Goal: Find specific page/section: Find specific page/section

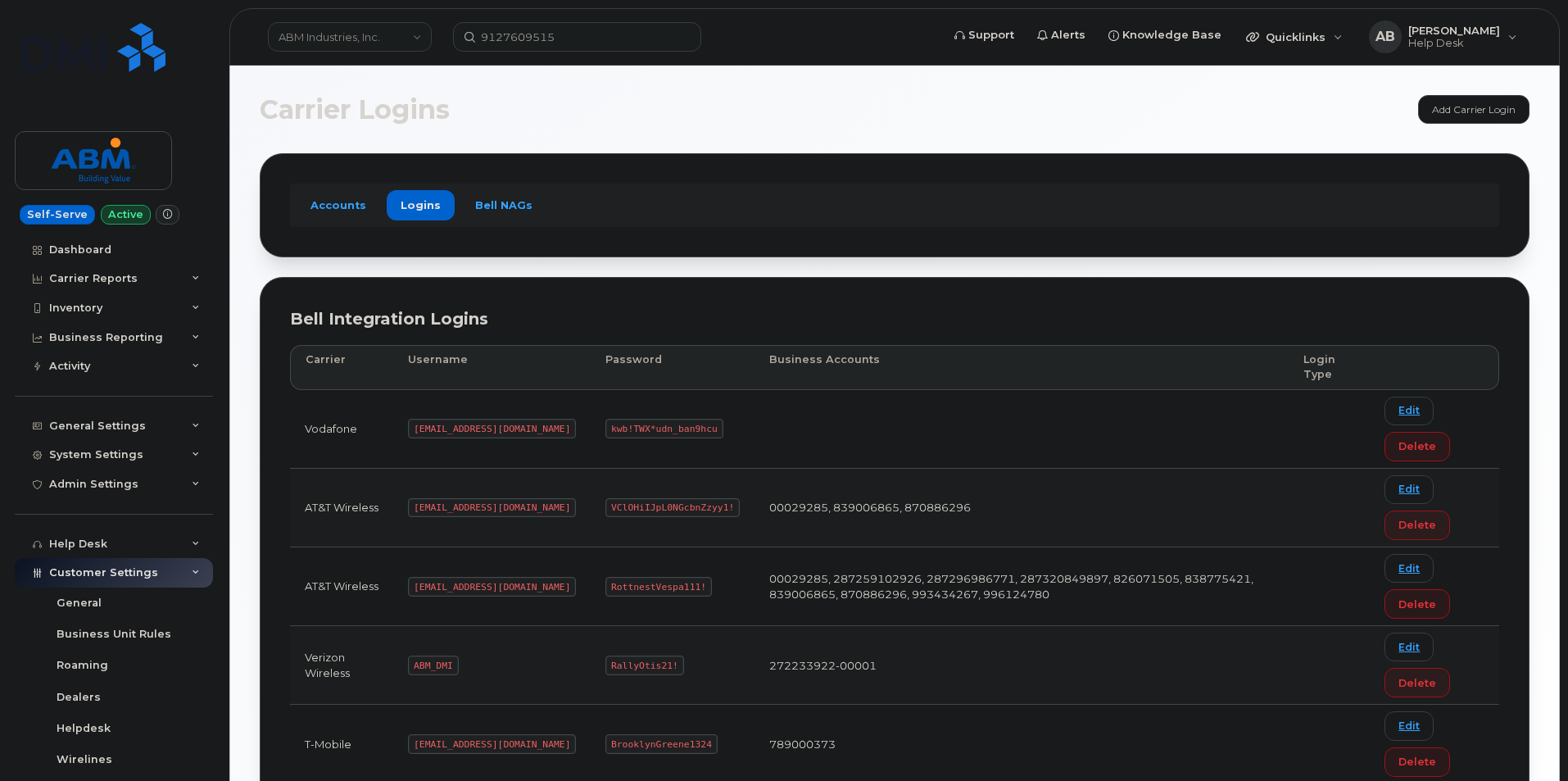
scroll to position [164, 0]
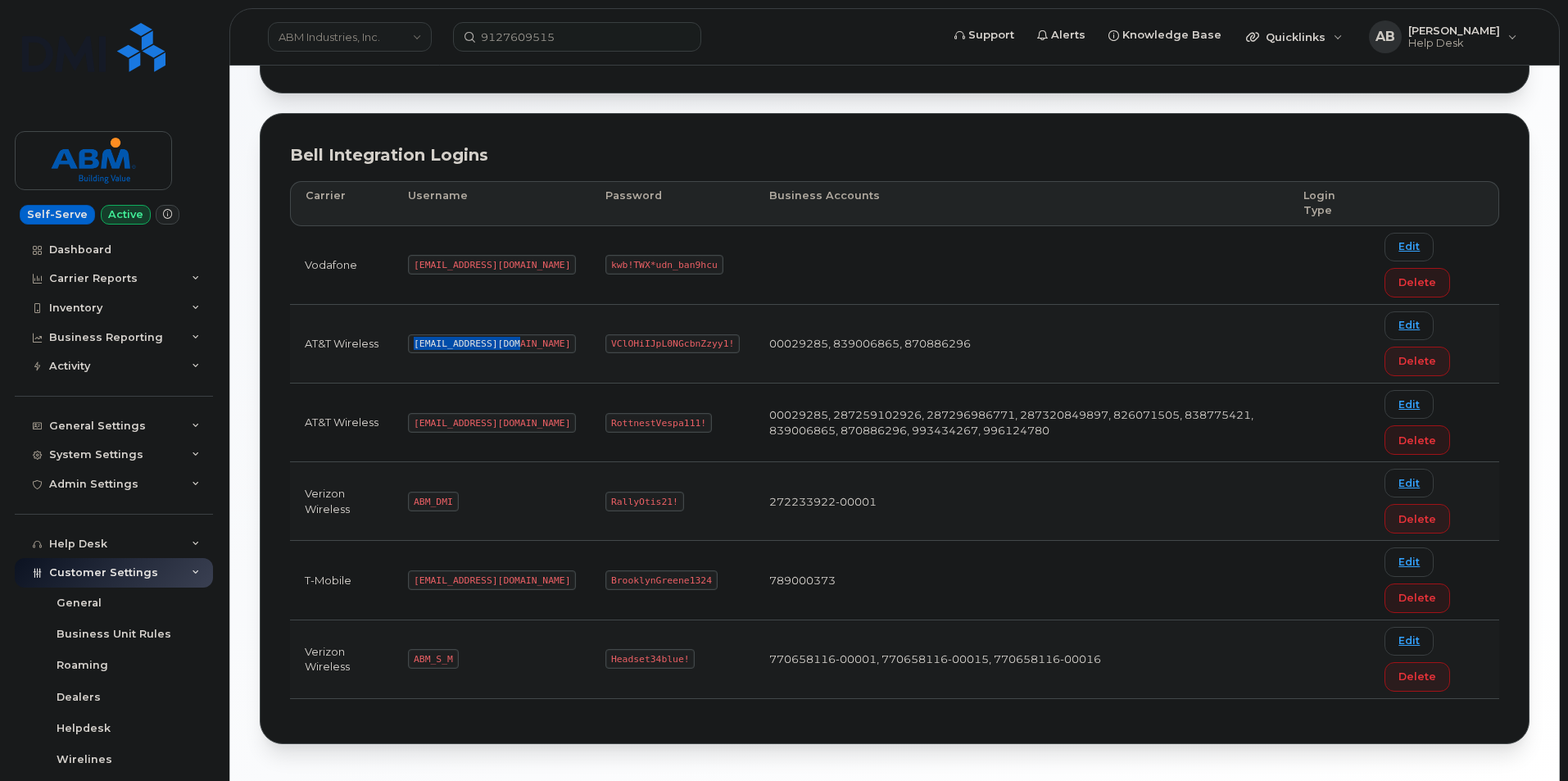
drag, startPoint x: 513, startPoint y: 344, endPoint x: 414, endPoint y: 343, distance: 99.0
click at [414, 343] on code "tphillips@dminc.com" at bounding box center [492, 343] width 168 height 19
copy code "tphillips@dminc.com"
drag, startPoint x: 668, startPoint y: 343, endPoint x: 547, endPoint y: 338, distance: 121.1
click at [591, 338] on td "VClOHiIJpL0NGcbnZzyy1!" at bounding box center [672, 344] width 164 height 79
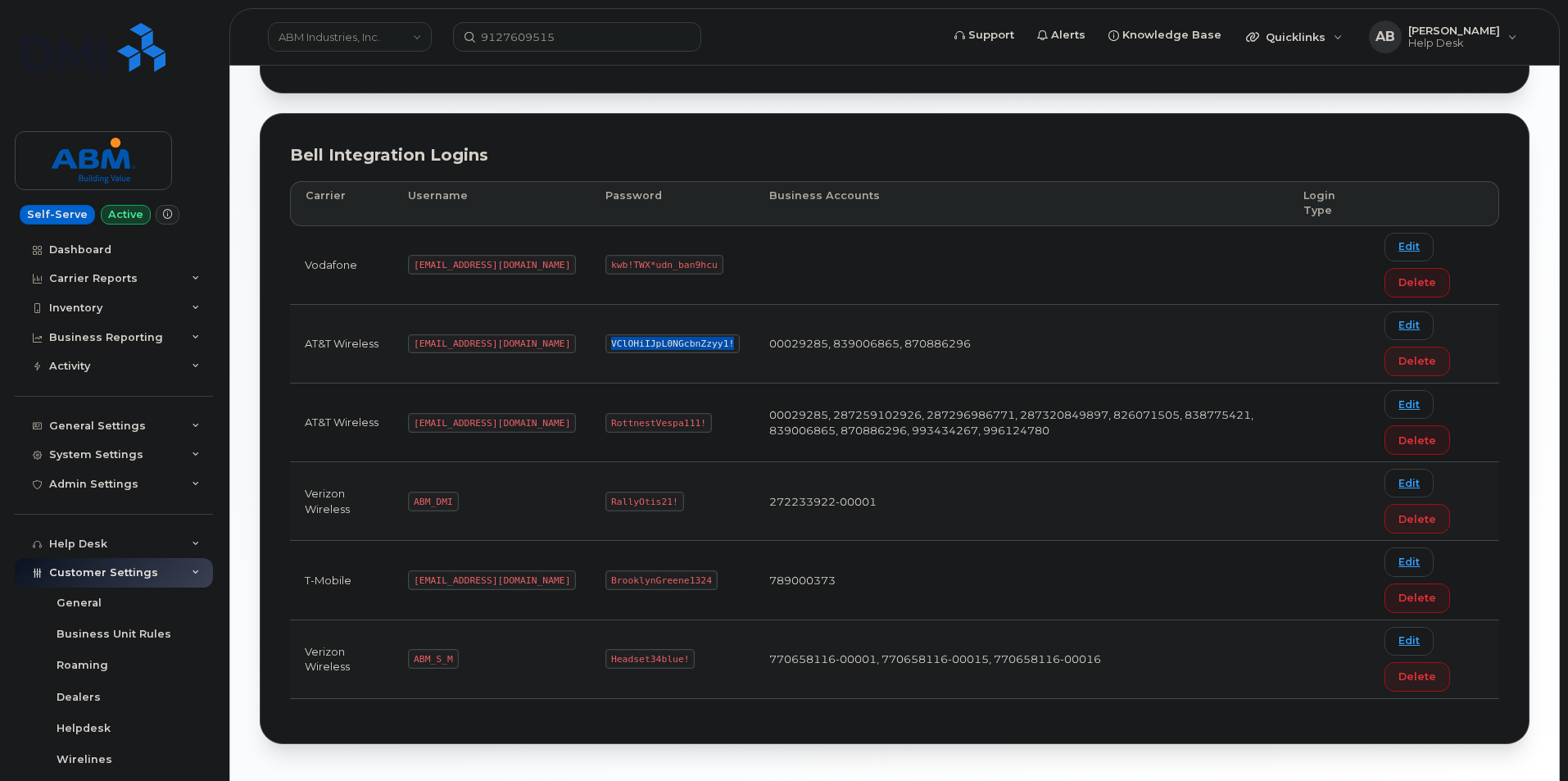
copy code "VClOHiIJpL0NGcbnZzyy1!"
drag, startPoint x: 481, startPoint y: 423, endPoint x: 416, endPoint y: 425, distance: 65.0
click at [416, 425] on code "abm@dminc.com" at bounding box center [492, 422] width 168 height 19
copy code "abm@dminc.com"
drag, startPoint x: 637, startPoint y: 418, endPoint x: 551, endPoint y: 425, distance: 86.3
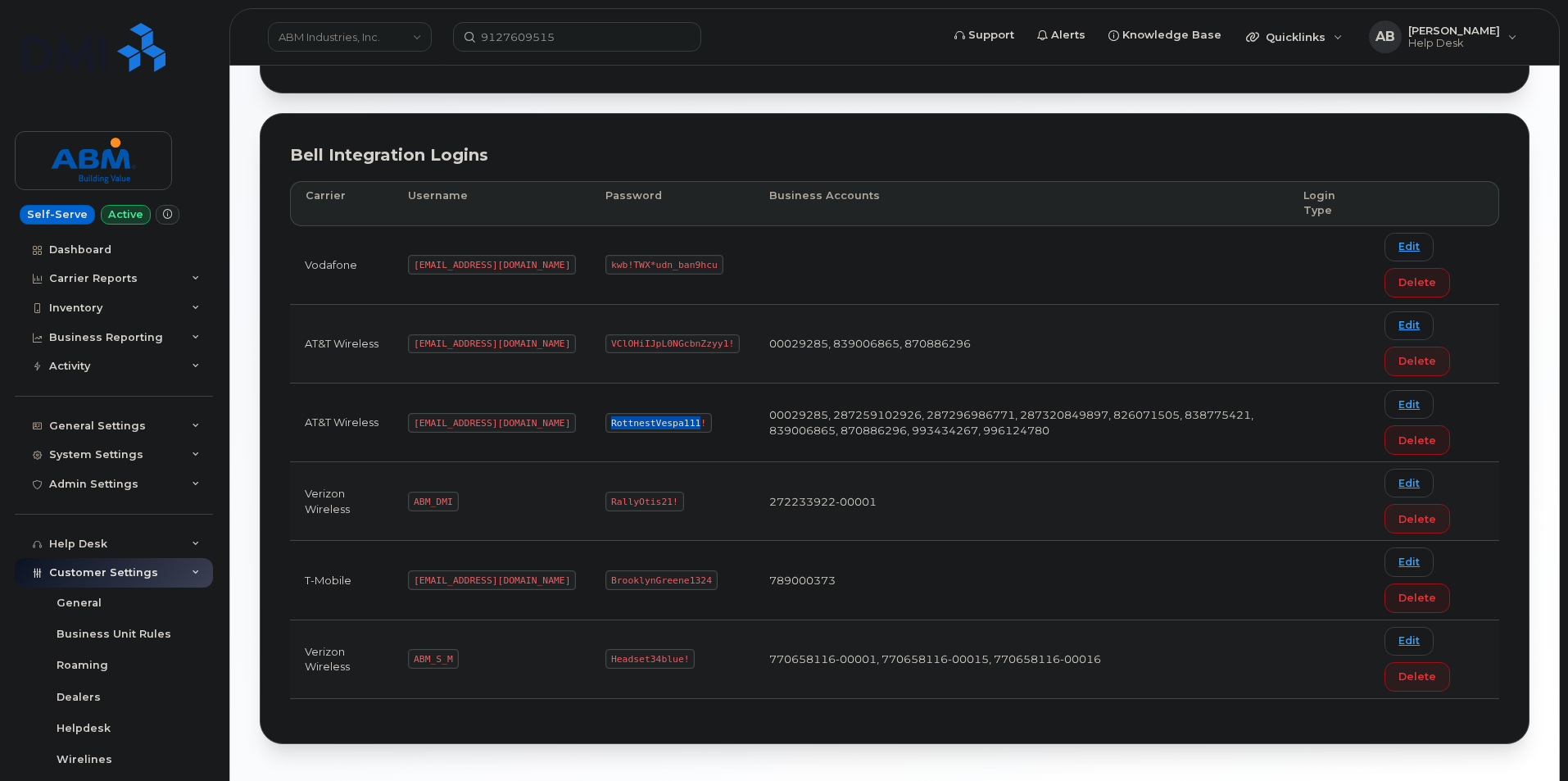
click at [605, 425] on code "RottnestVespa111!" at bounding box center [658, 422] width 107 height 19
click at [605, 423] on code "RottnestVespa111!" at bounding box center [658, 422] width 107 height 19
drag, startPoint x: 555, startPoint y: 423, endPoint x: 651, endPoint y: 420, distance: 96.0
click at [651, 420] on td "RottnestVespa111!" at bounding box center [672, 423] width 164 height 79
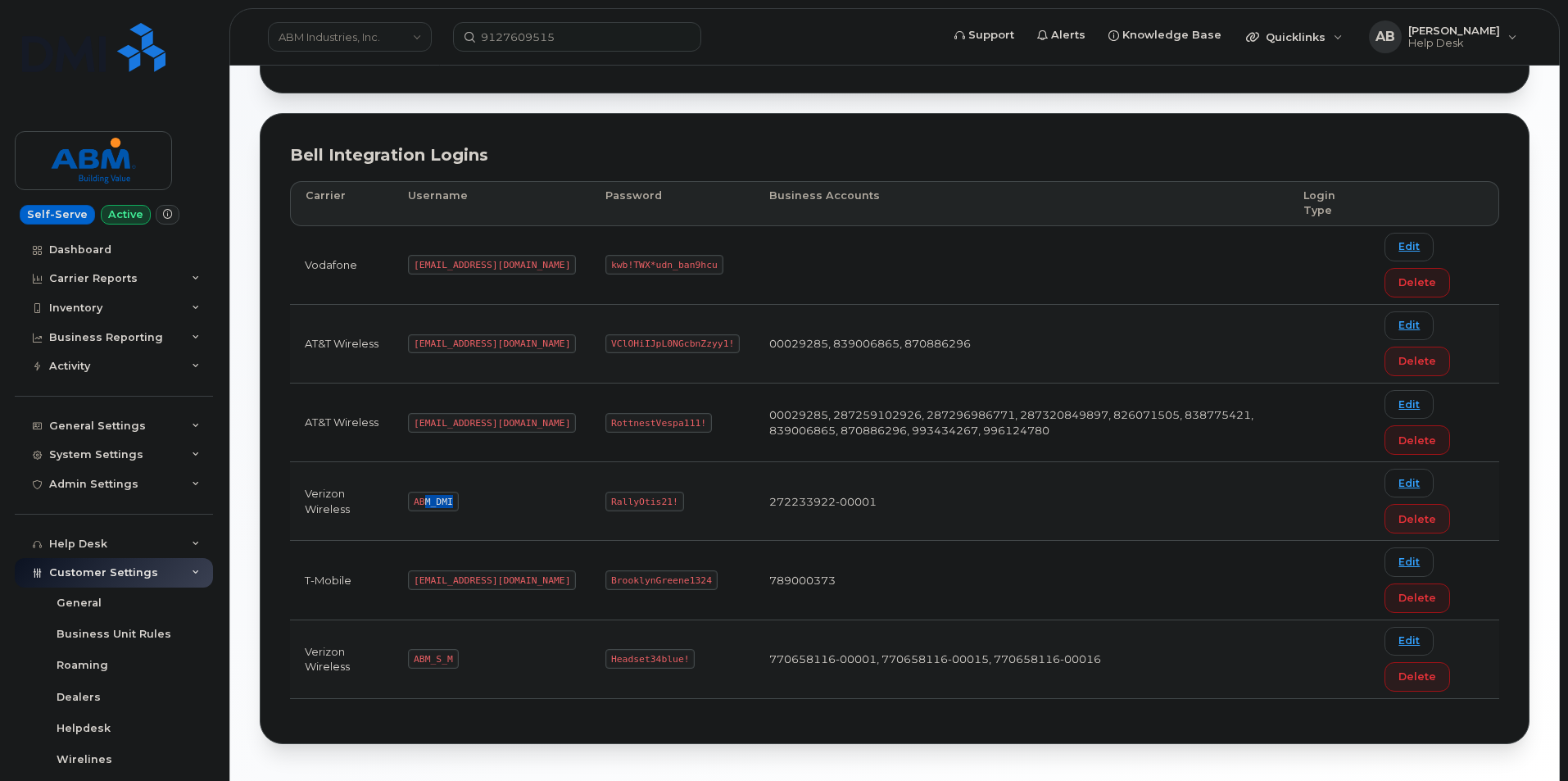
drag, startPoint x: 452, startPoint y: 500, endPoint x: 426, endPoint y: 499, distance: 26.0
click at [426, 499] on code "ABM_DMI" at bounding box center [433, 501] width 50 height 19
drag, startPoint x: 450, startPoint y: 657, endPoint x: 414, endPoint y: 655, distance: 36.1
click at [414, 655] on code "ABM_S_M" at bounding box center [433, 658] width 50 height 19
copy code "ABM_S_M"
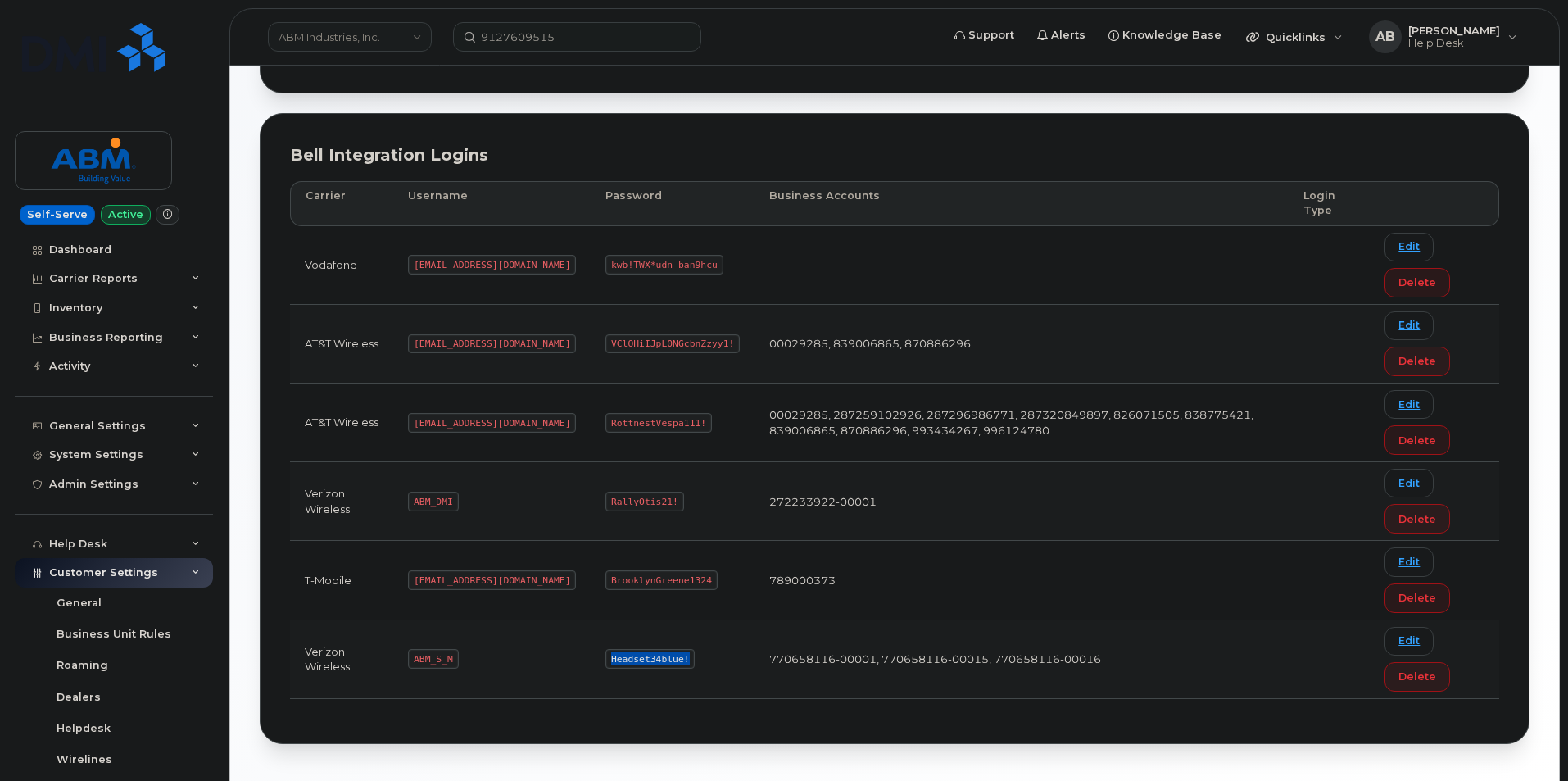
drag, startPoint x: 626, startPoint y: 656, endPoint x: 551, endPoint y: 658, distance: 75.0
click at [605, 658] on code "Headset34blue!" at bounding box center [650, 658] width 89 height 19
copy code "Headset34blue!"
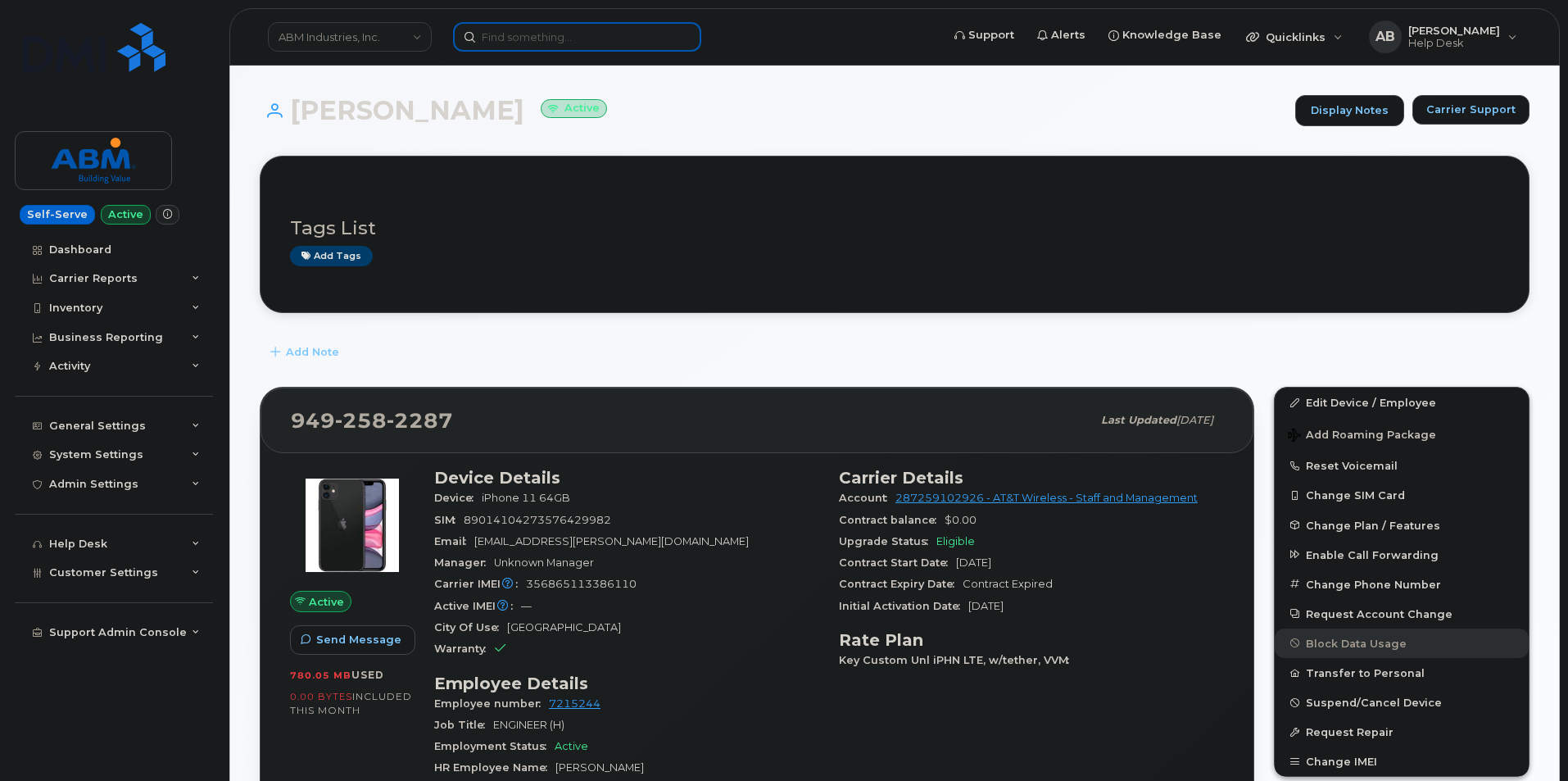
click at [598, 39] on input at bounding box center [578, 36] width 248 height 29
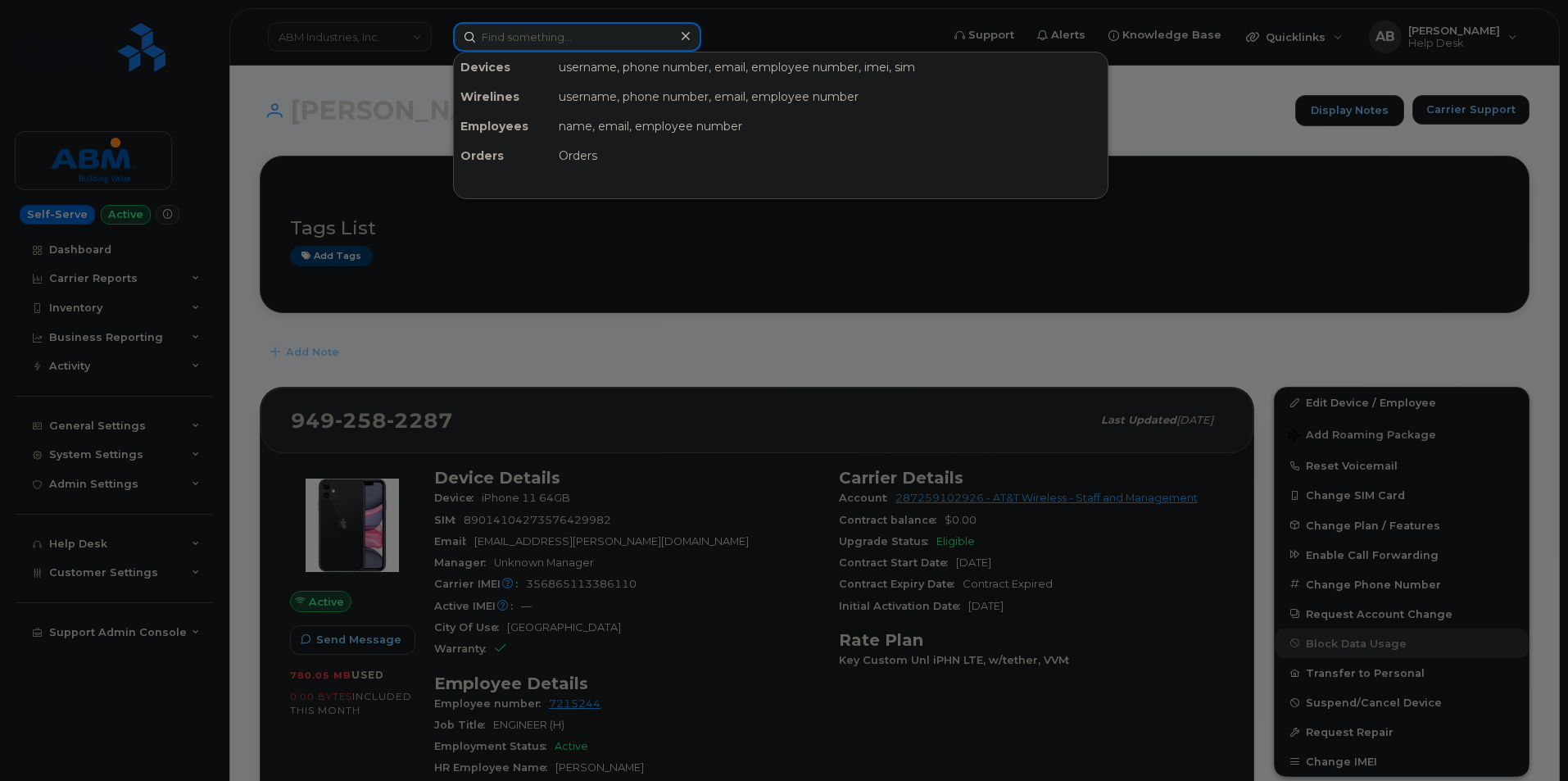
paste input "9723223138"
type input "9723223138"
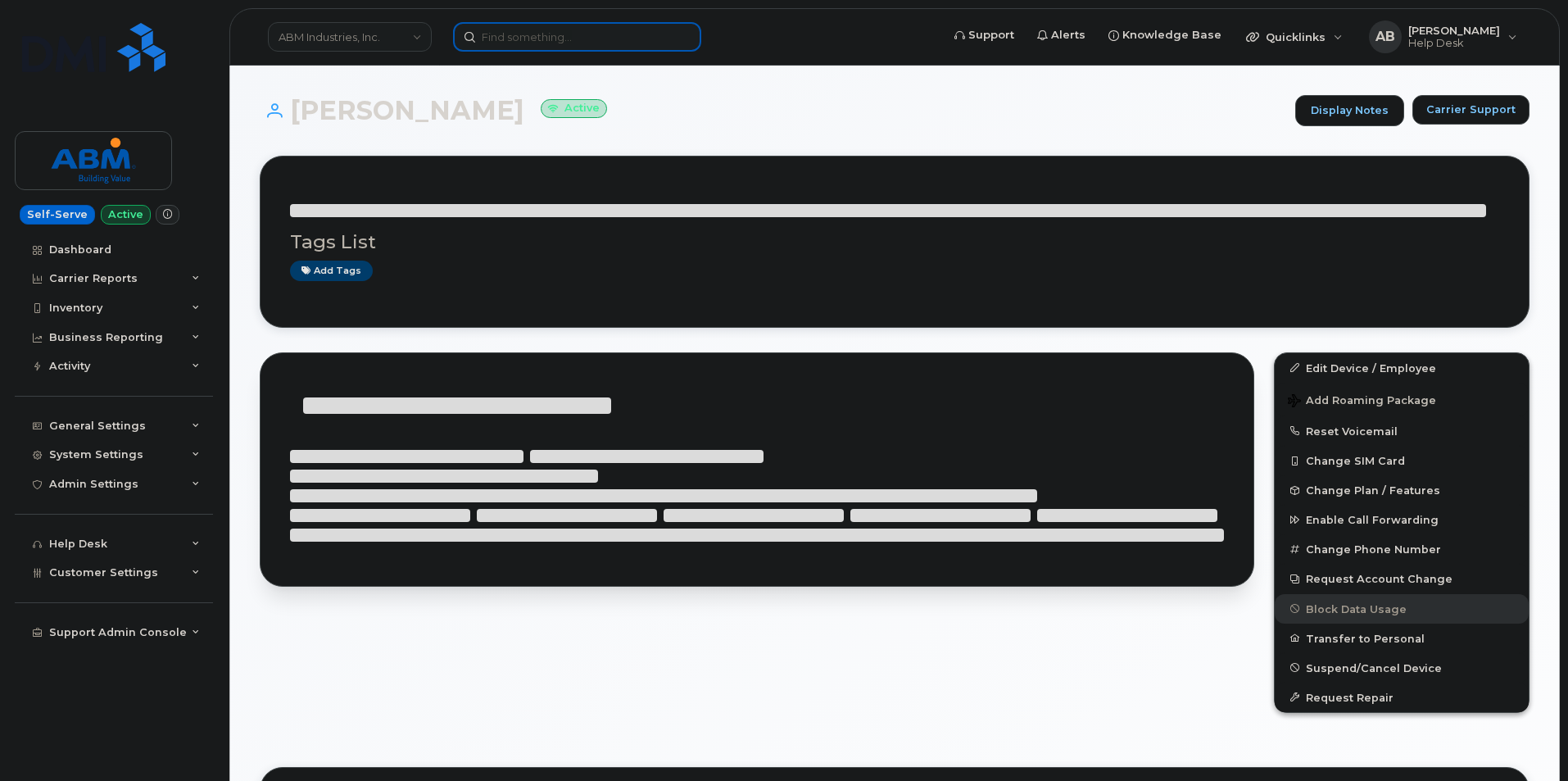
click at [589, 41] on input at bounding box center [578, 36] width 248 height 29
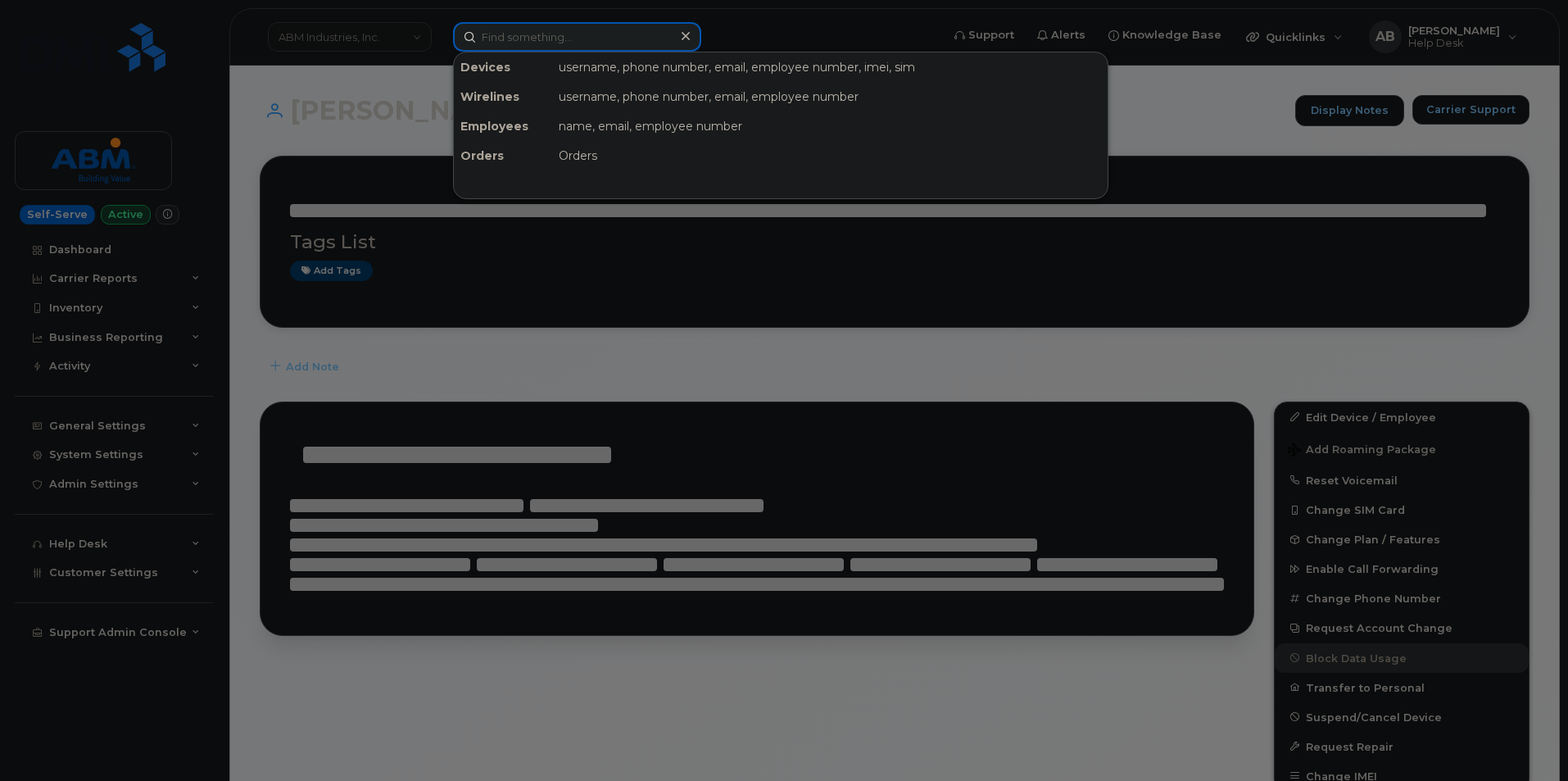
paste input "9723223138"
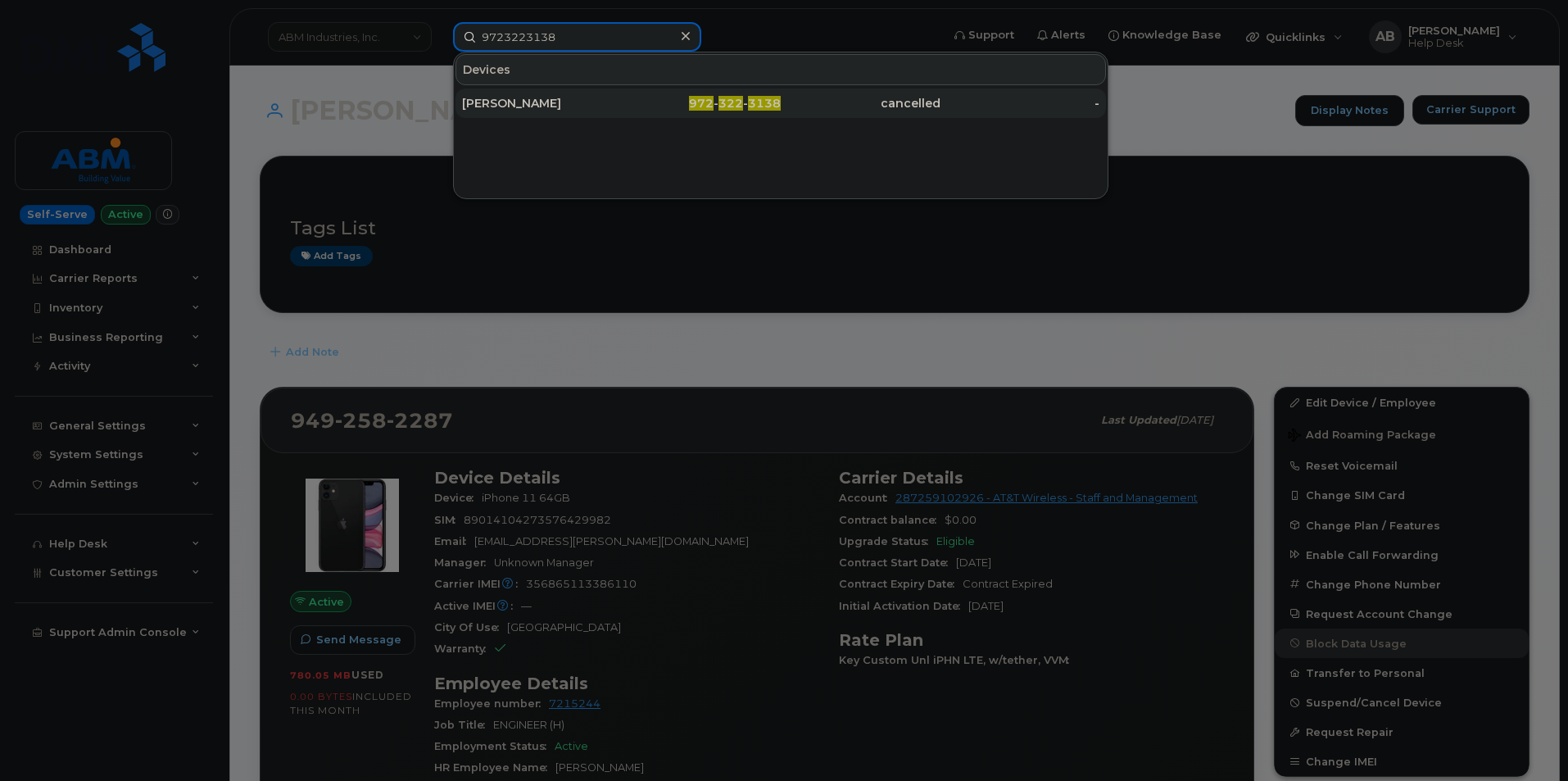
type input "9723223138"
click at [609, 104] on div "RONALD SANCHEZ" at bounding box center [541, 103] width 159 height 17
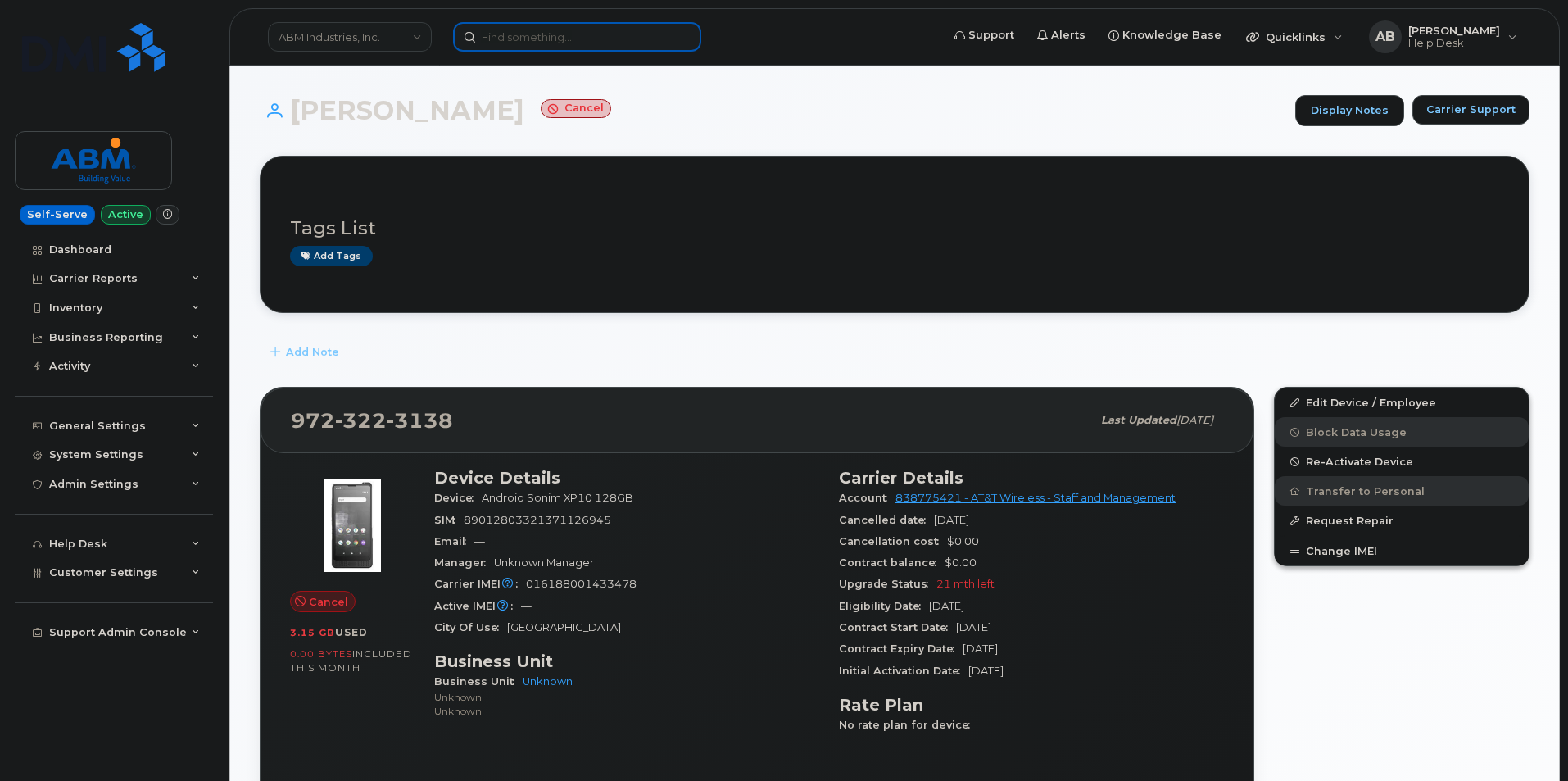
click at [569, 43] on input at bounding box center [578, 36] width 248 height 29
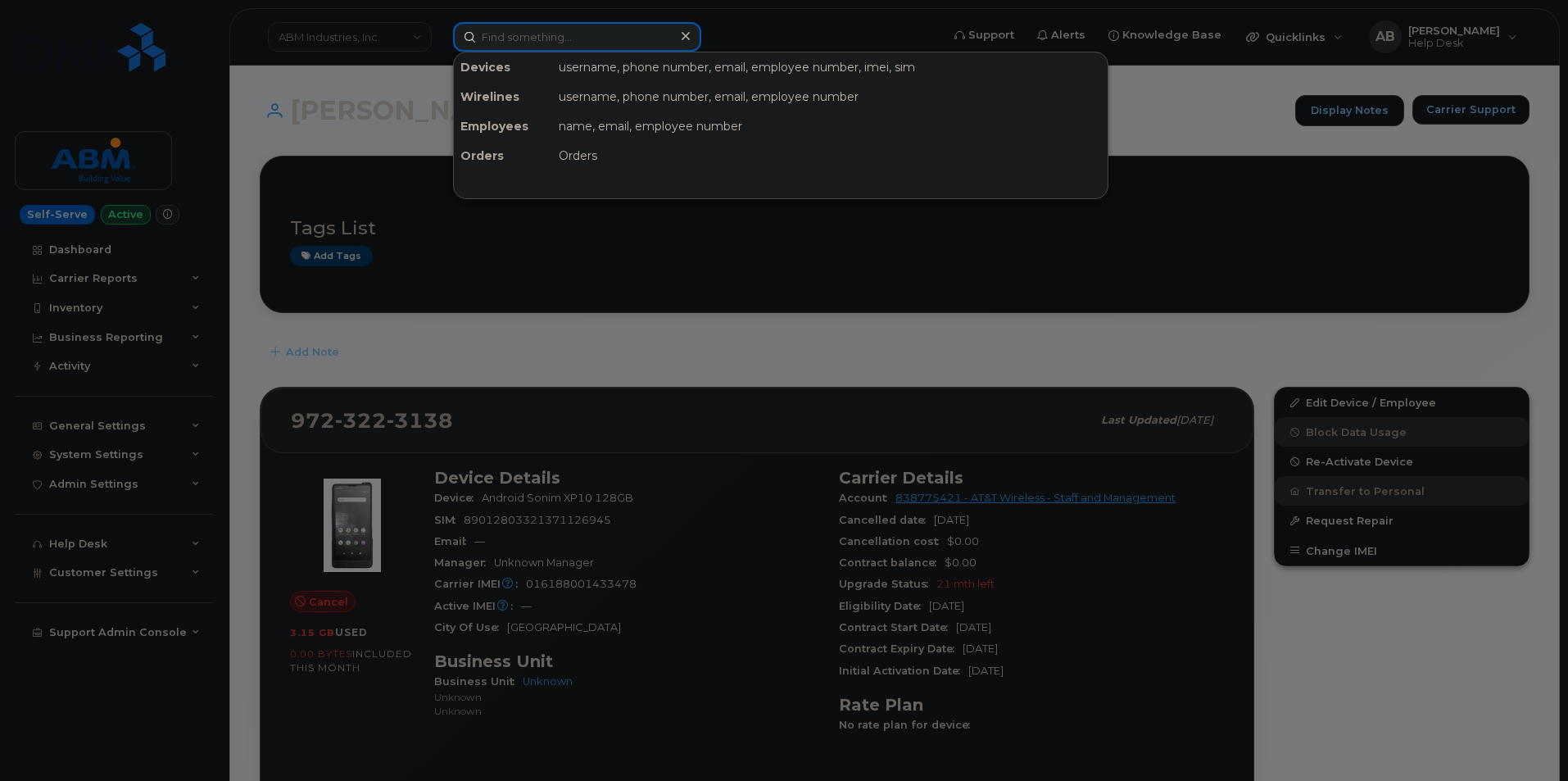
paste input "6505152286"
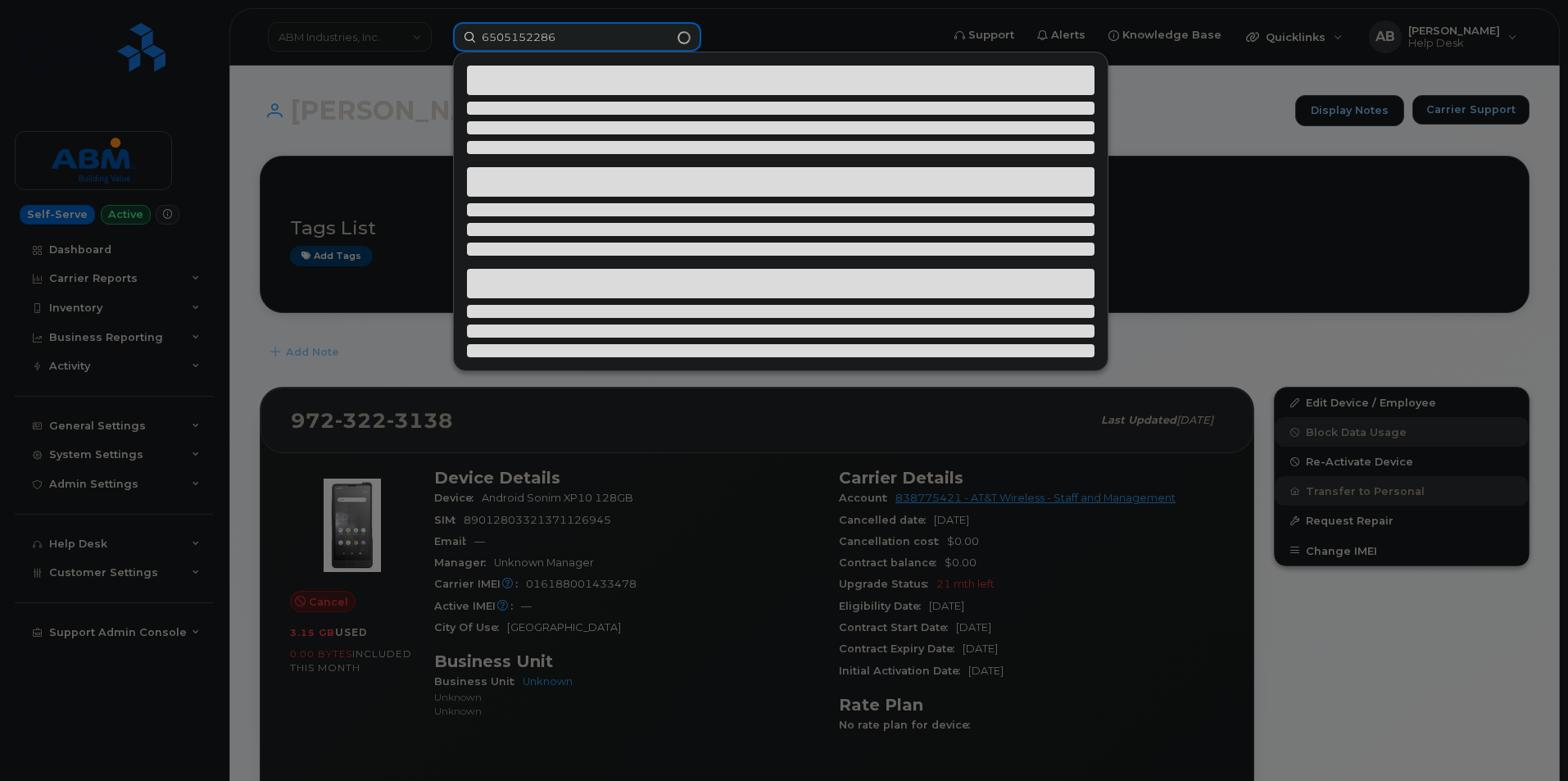
type input "6505152286"
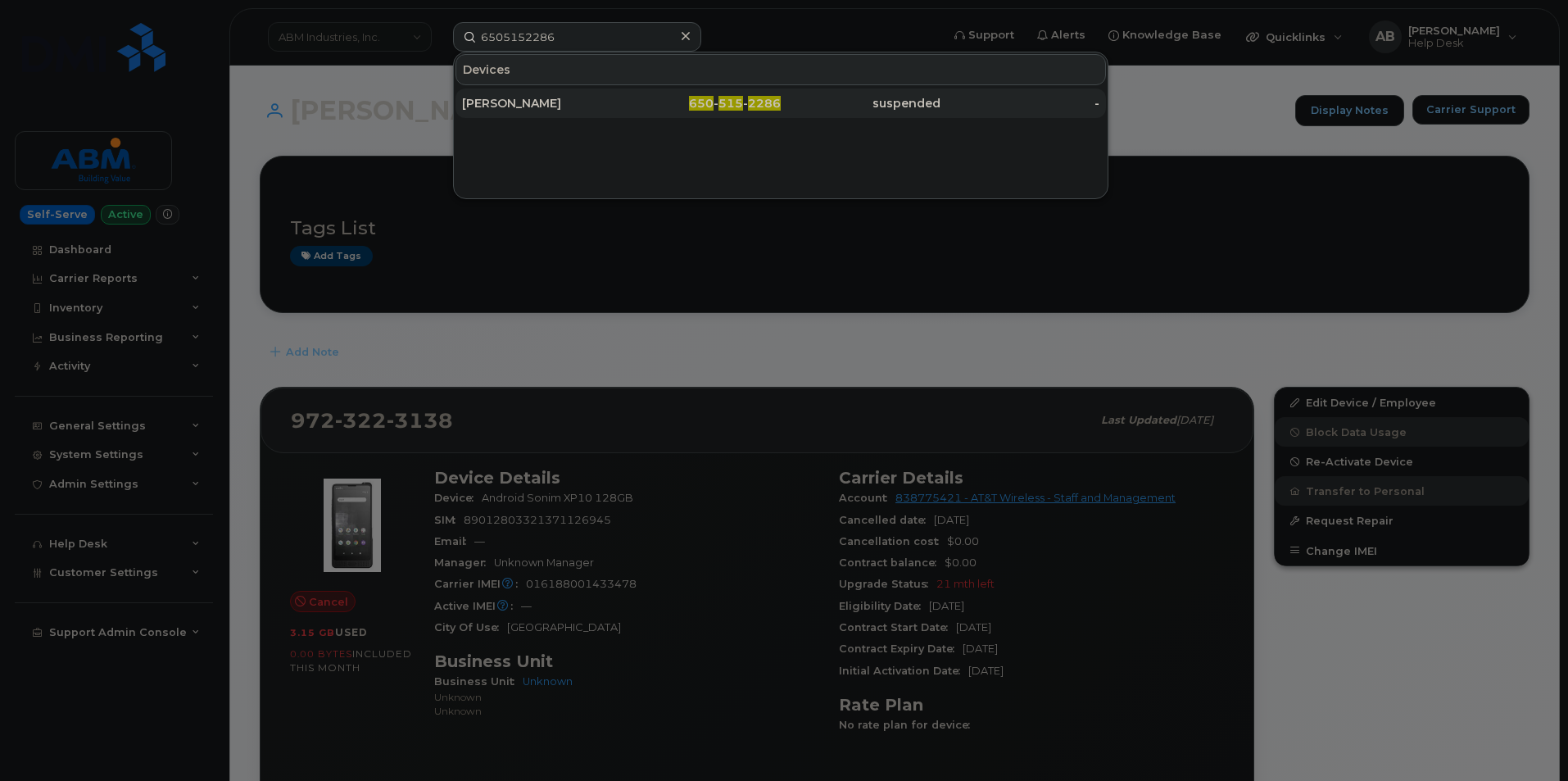
click at [548, 99] on div "IMELDA SANTANA" at bounding box center [541, 103] width 159 height 17
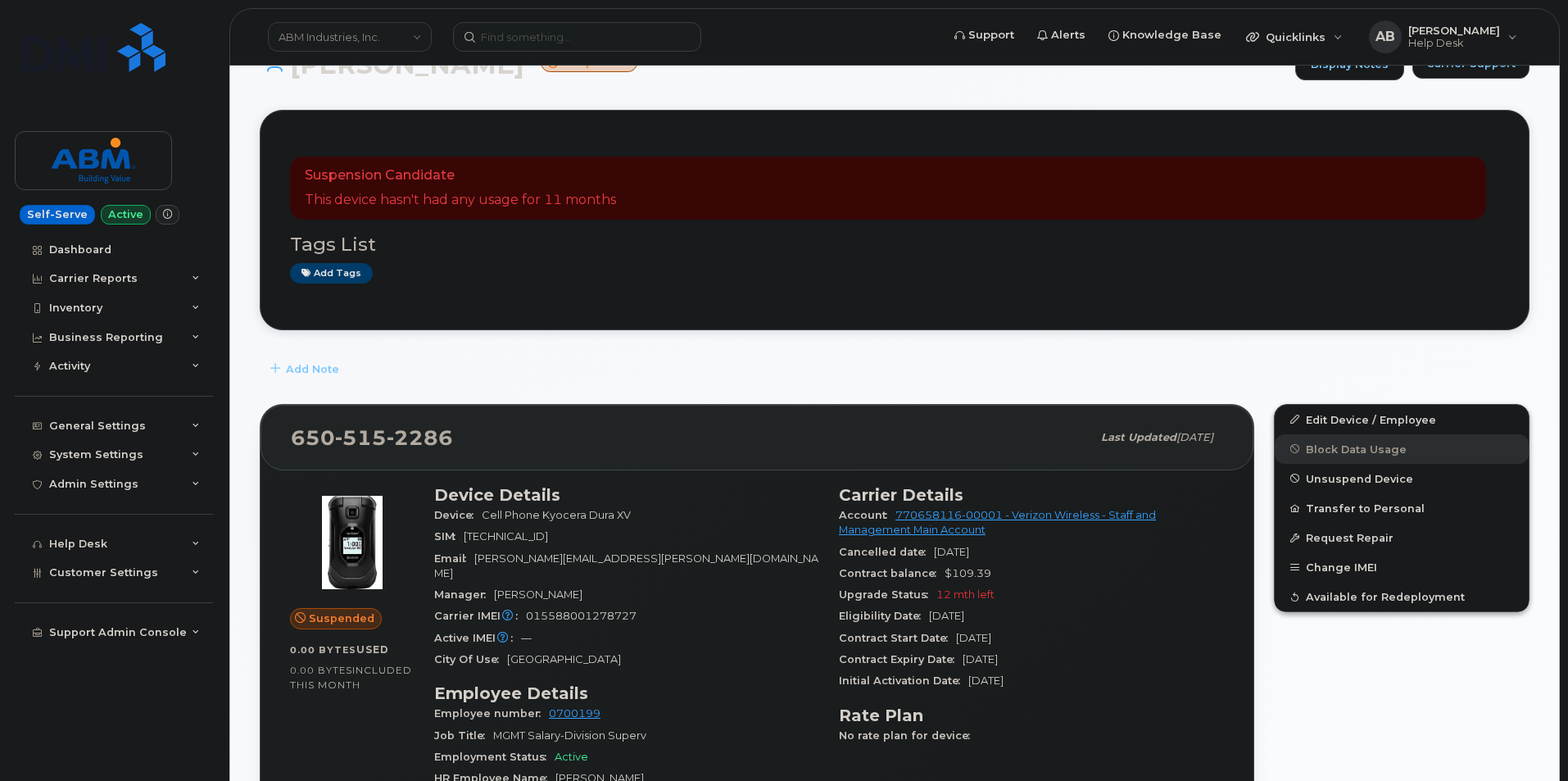
scroll to position [246, 0]
